Goal: Transaction & Acquisition: Subscribe to service/newsletter

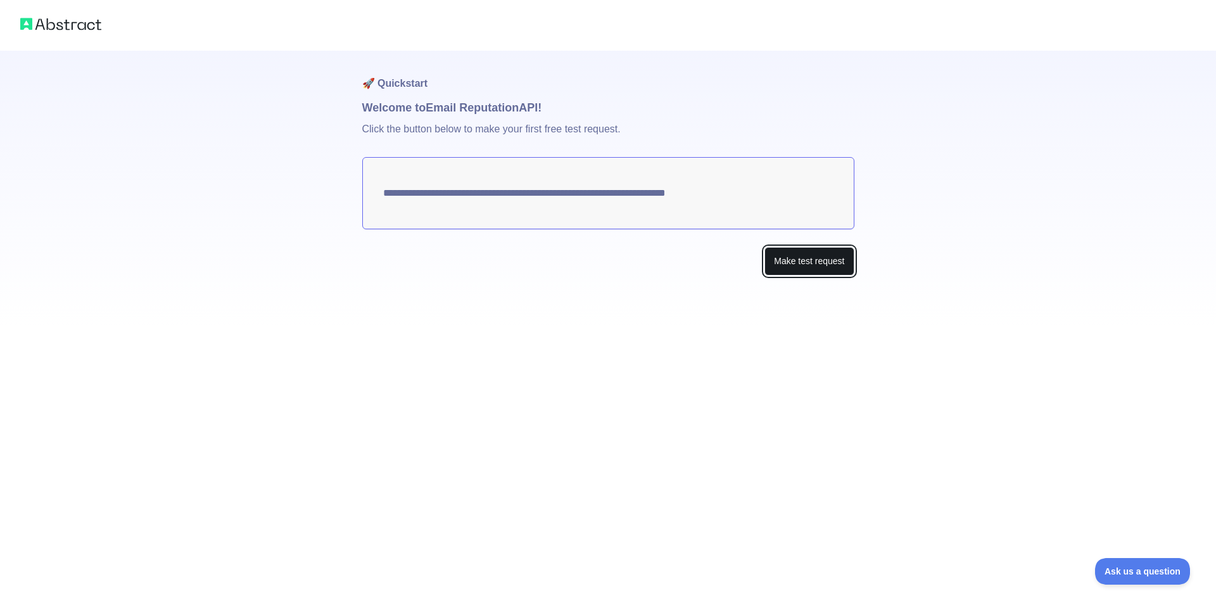
click at [769, 261] on button "Make test request" at bounding box center [808, 261] width 89 height 28
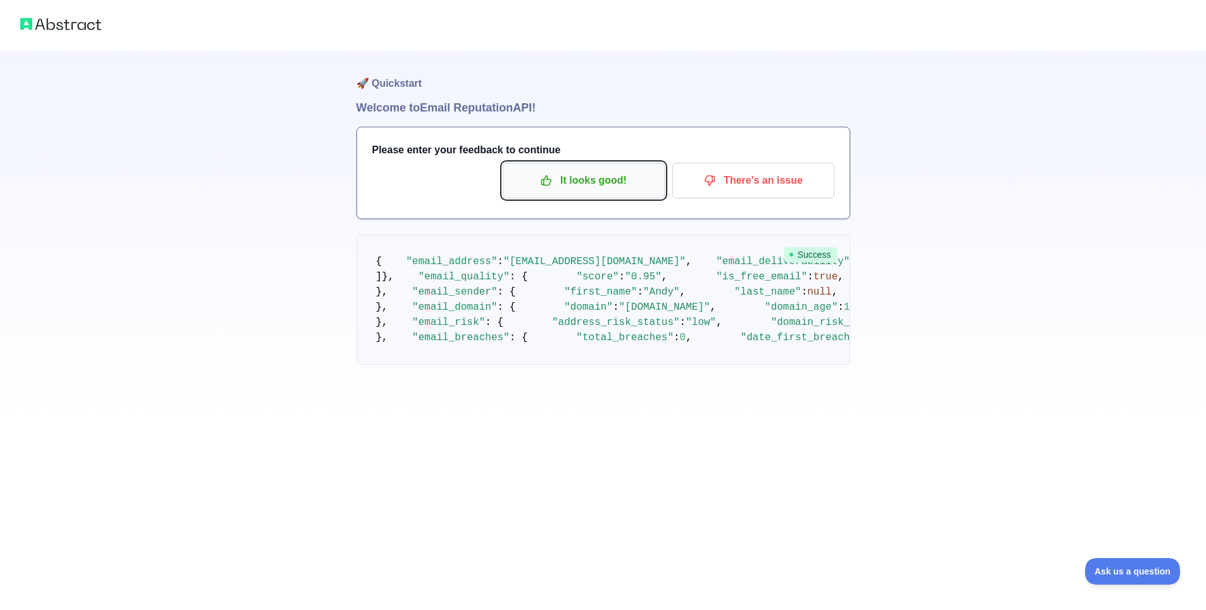
click at [605, 175] on p "It looks good!" at bounding box center [583, 181] width 143 height 22
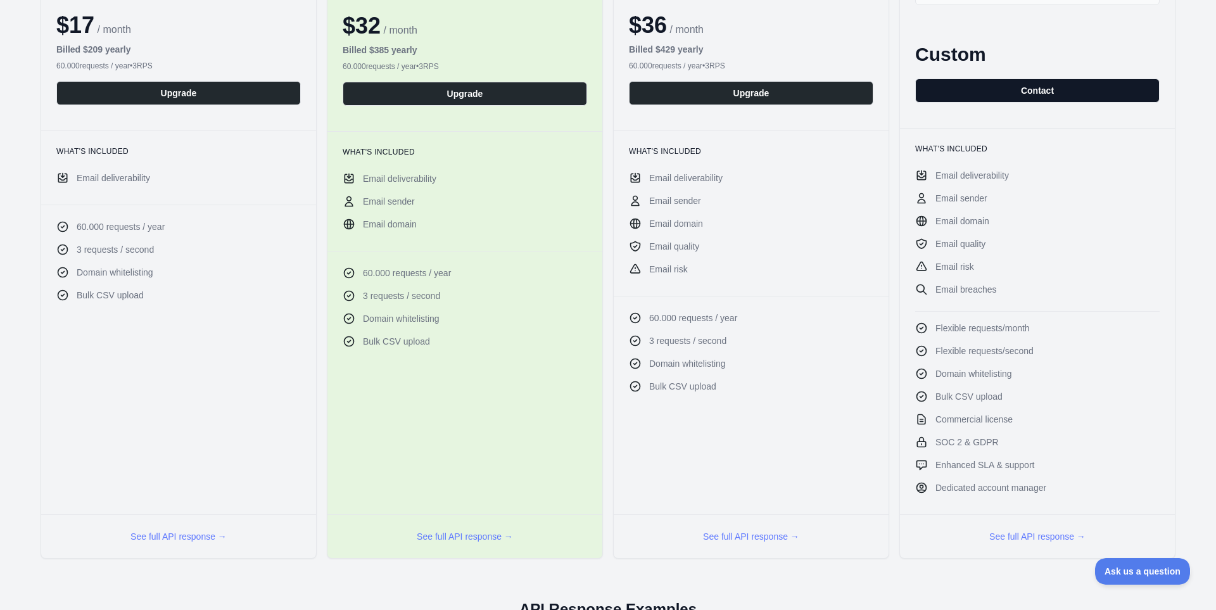
scroll to position [169, 0]
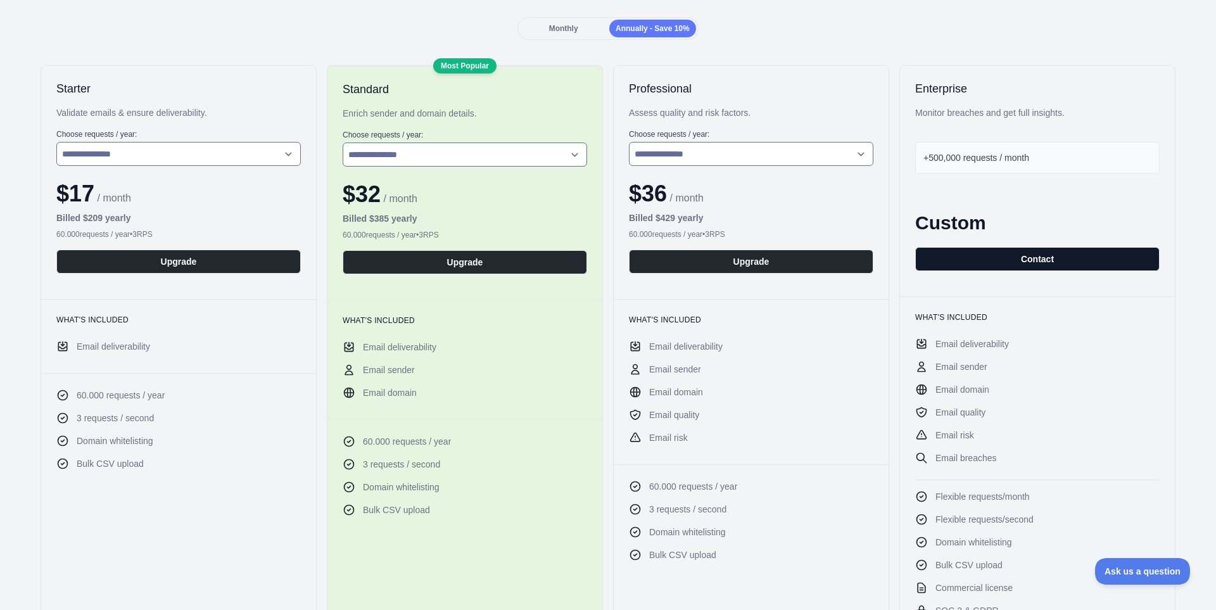
click at [985, 254] on button "Contact" at bounding box center [1037, 259] width 244 height 24
click at [563, 27] on span "Monthly" at bounding box center [563, 28] width 29 height 9
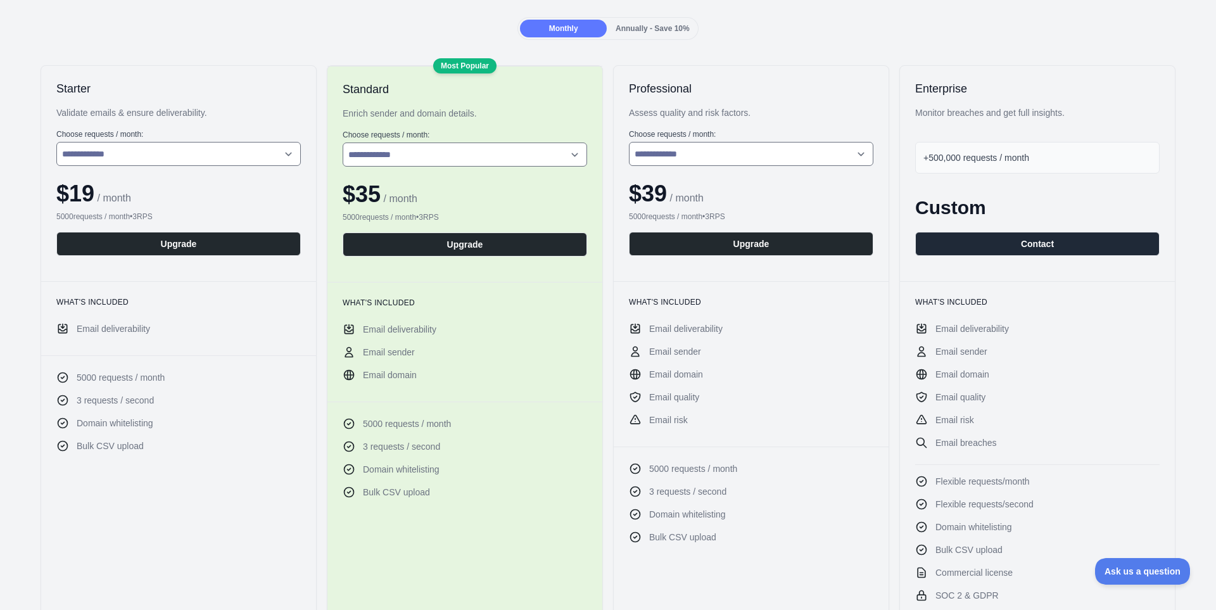
click at [665, 27] on span "Annually - Save 10%" at bounding box center [652, 28] width 74 height 9
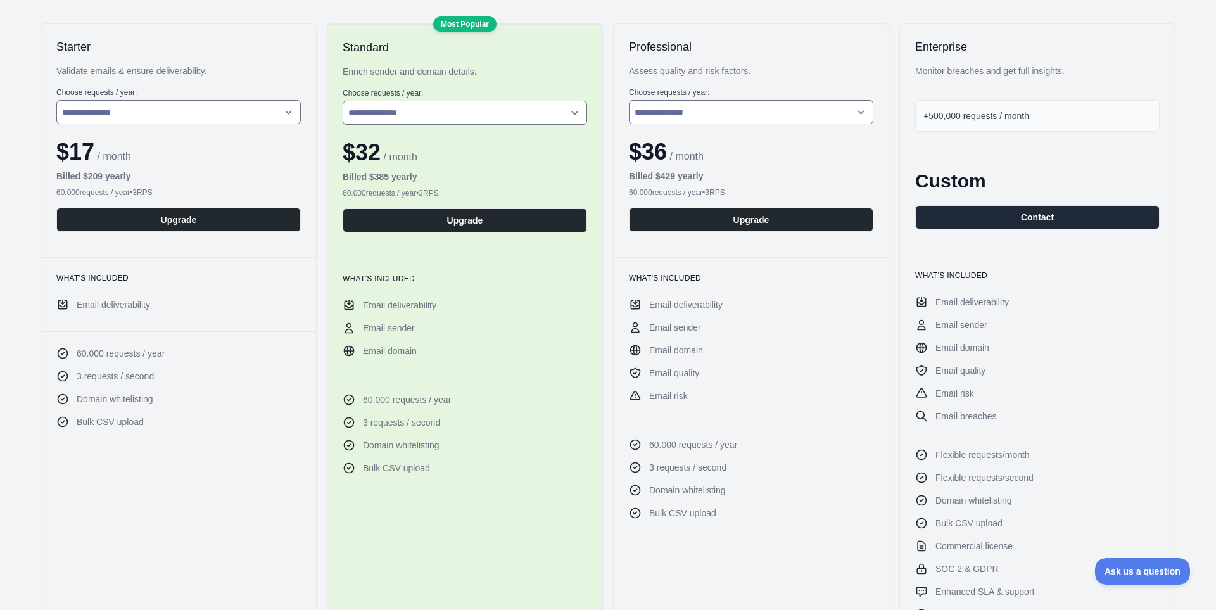
scroll to position [0, 0]
